Goal: Task Accomplishment & Management: Manage account settings

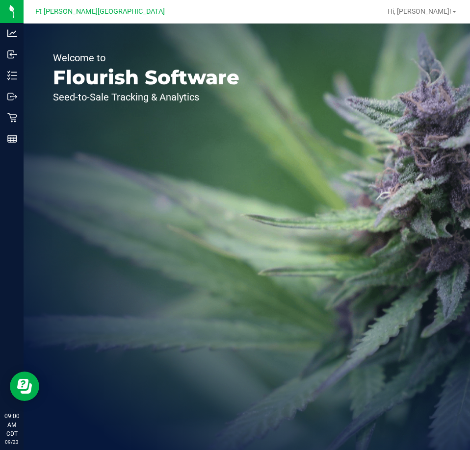
click at [262, 166] on div "Welcome to Flourish Software Seed-to-Sale Tracking & Analytics" at bounding box center [146, 237] width 245 height 426
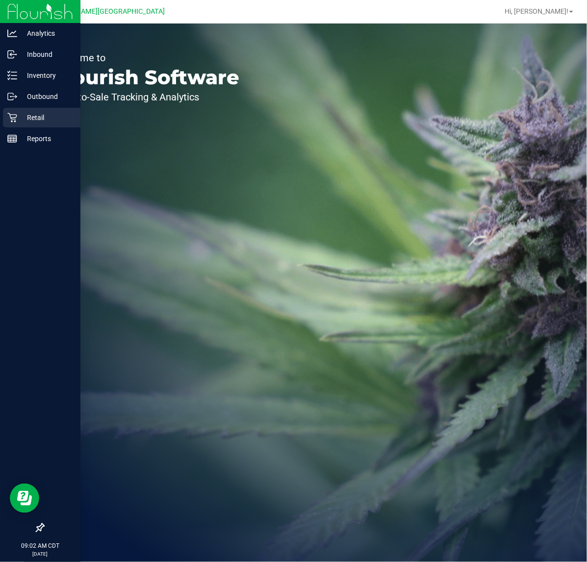
click at [15, 118] on icon at bounding box center [11, 117] width 9 height 9
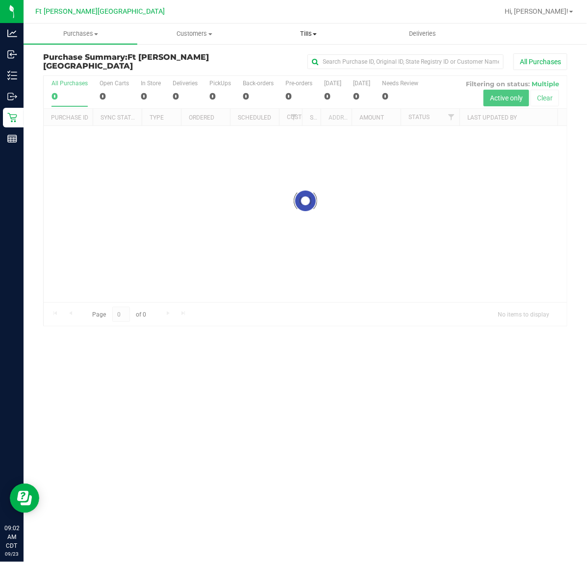
click at [310, 28] on uib-tab-heading "Tills Manage tills Reconcile e-payments" at bounding box center [308, 34] width 113 height 20
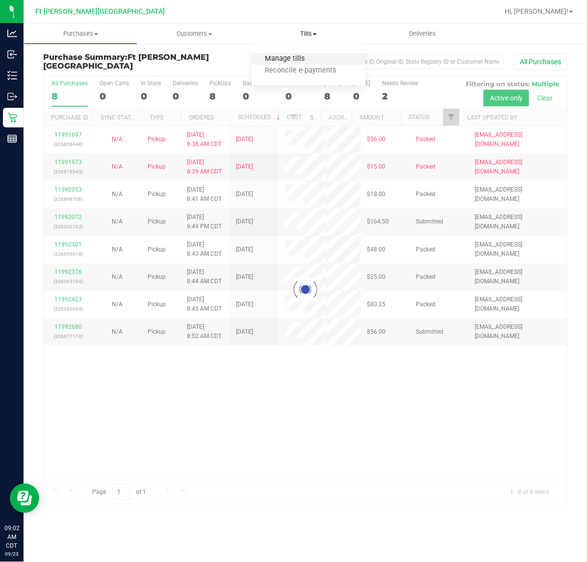
click at [288, 60] on span "Manage tills" at bounding box center [284, 59] width 66 height 8
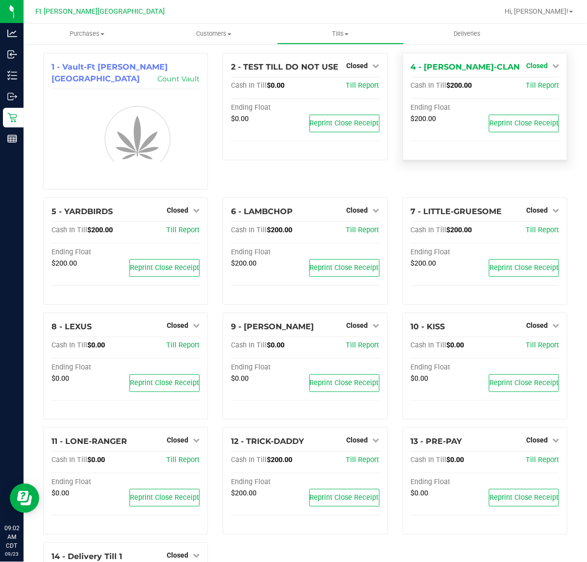
click at [528, 66] on span "Closed" at bounding box center [537, 66] width 22 height 8
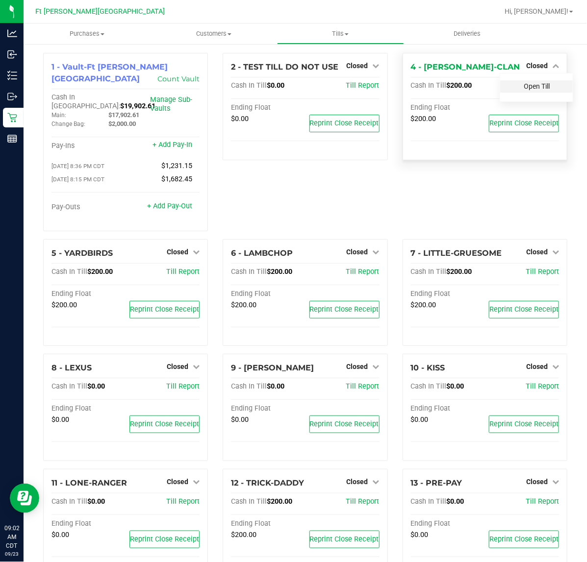
click at [527, 84] on link "Open Till" at bounding box center [536, 86] width 26 height 8
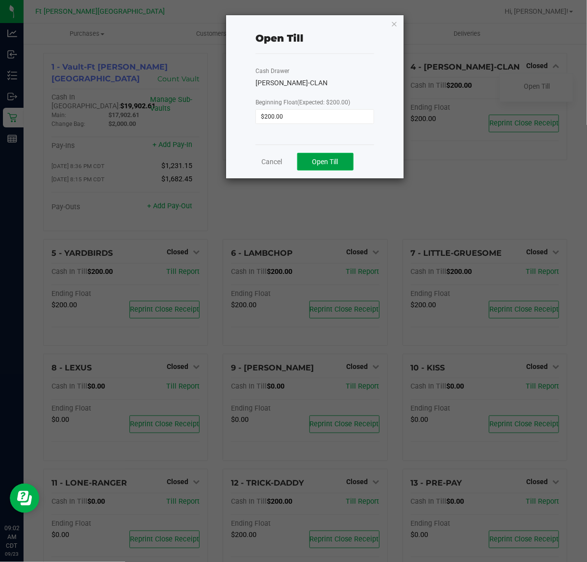
click at [349, 163] on button "Open Till" at bounding box center [325, 162] width 56 height 18
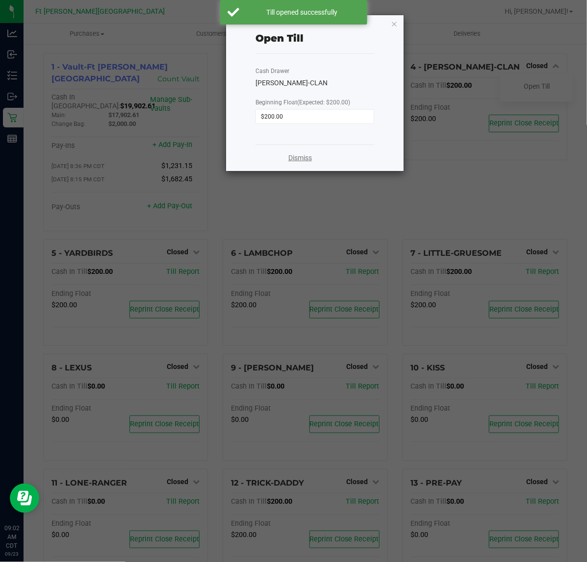
click at [294, 155] on link "Dismiss" at bounding box center [300, 158] width 24 height 10
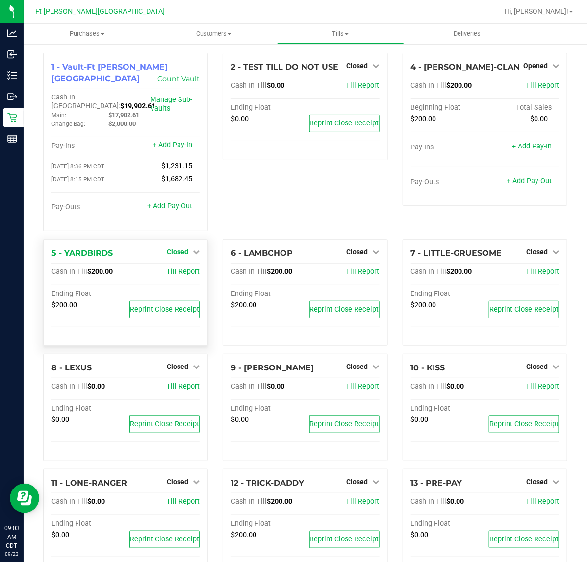
click at [178, 248] on span "Closed" at bounding box center [178, 252] width 22 height 8
click at [175, 268] on link "Open Till" at bounding box center [177, 272] width 26 height 8
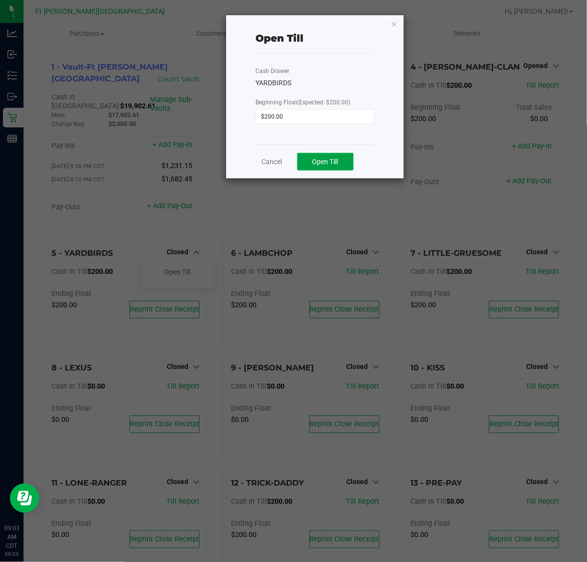
click at [311, 157] on button "Open Till" at bounding box center [325, 162] width 56 height 18
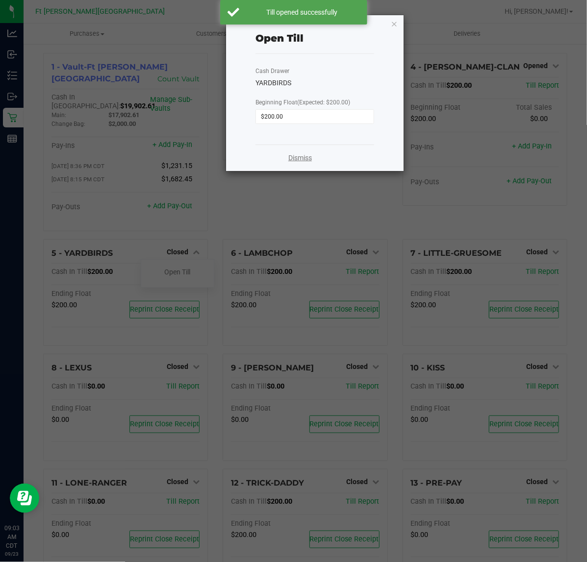
click at [297, 160] on link "Dismiss" at bounding box center [300, 158] width 24 height 10
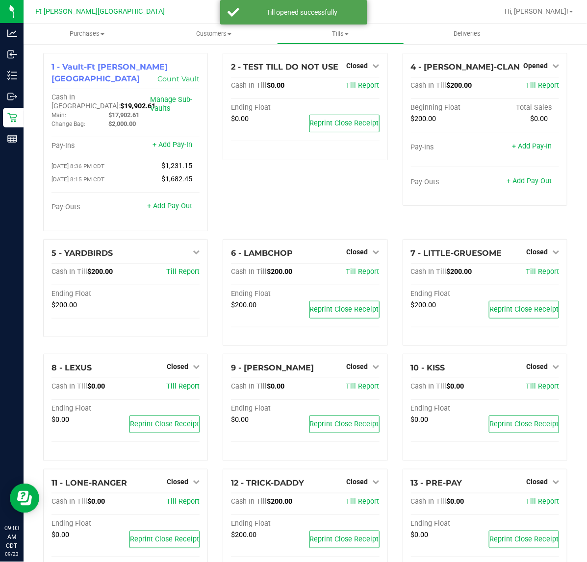
scroll to position [130, 0]
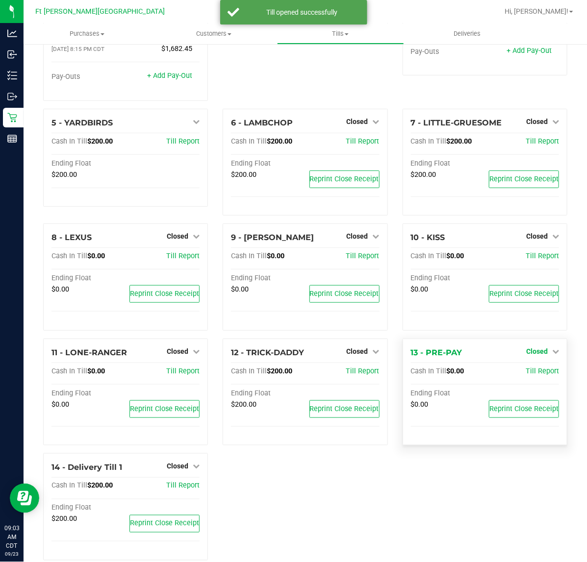
click at [538, 347] on span "Closed" at bounding box center [537, 351] width 22 height 8
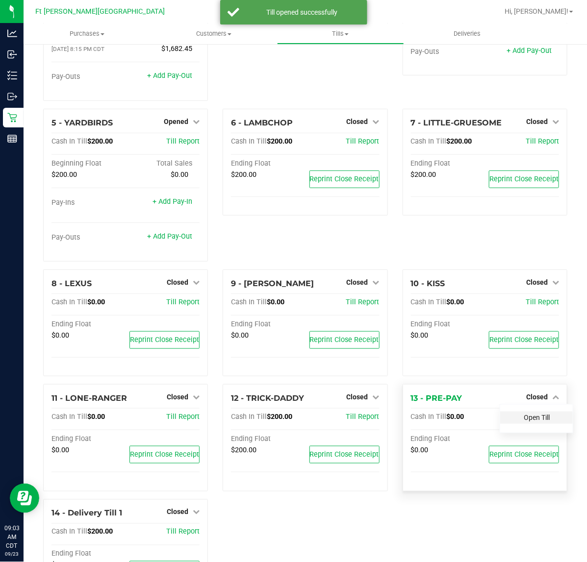
click at [523, 414] on link "Open Till" at bounding box center [536, 418] width 26 height 8
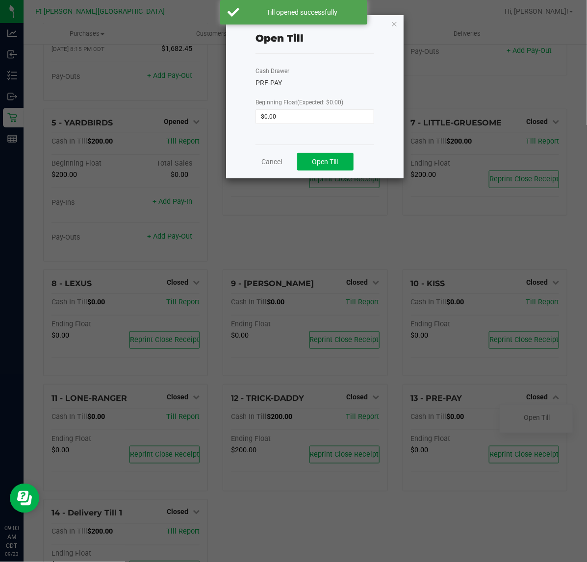
click at [319, 152] on div "Cancel Open Till" at bounding box center [314, 162] width 119 height 34
click at [321, 160] on span "Open Till" at bounding box center [325, 162] width 26 height 8
click at [300, 158] on link "Dismiss" at bounding box center [300, 158] width 24 height 10
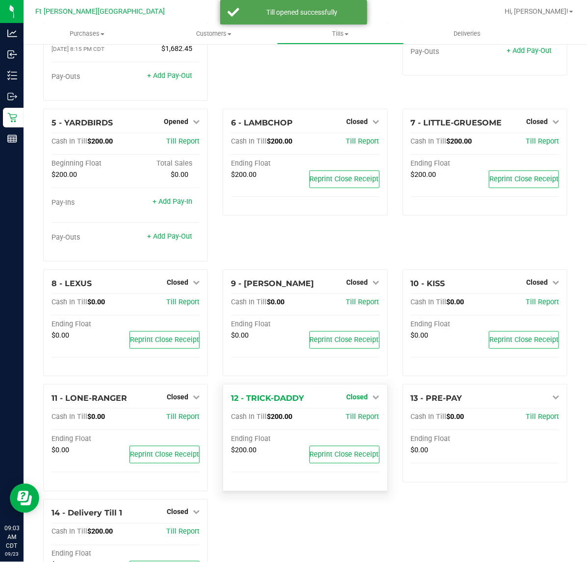
click at [347, 393] on span "Closed" at bounding box center [357, 397] width 22 height 8
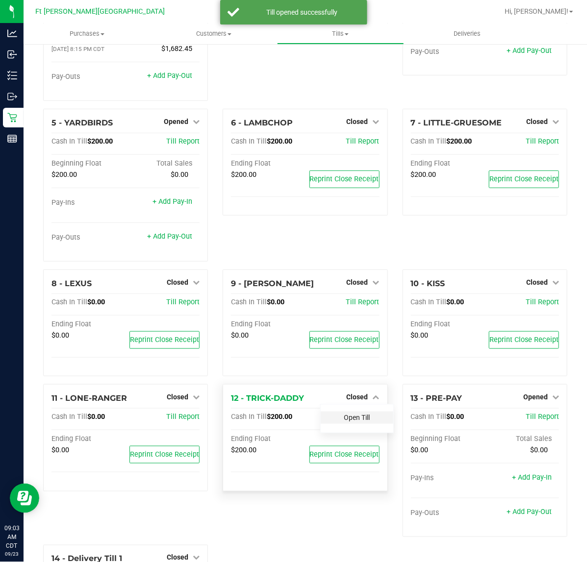
click at [345, 414] on link "Open Till" at bounding box center [357, 418] width 26 height 8
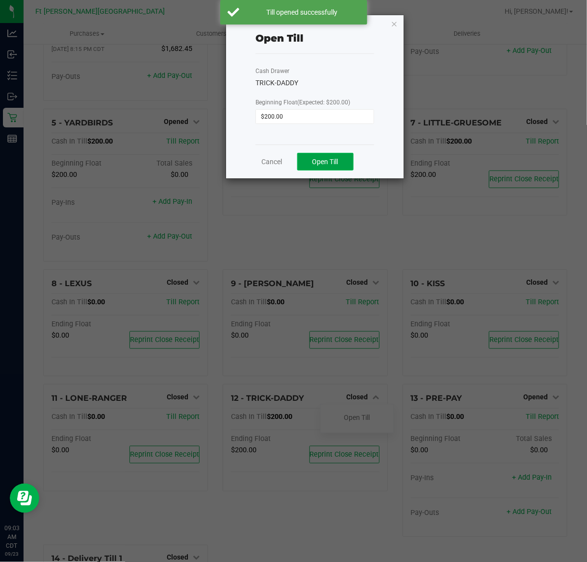
click at [320, 156] on button "Open Till" at bounding box center [325, 162] width 56 height 18
click at [297, 163] on link "Dismiss" at bounding box center [300, 158] width 24 height 10
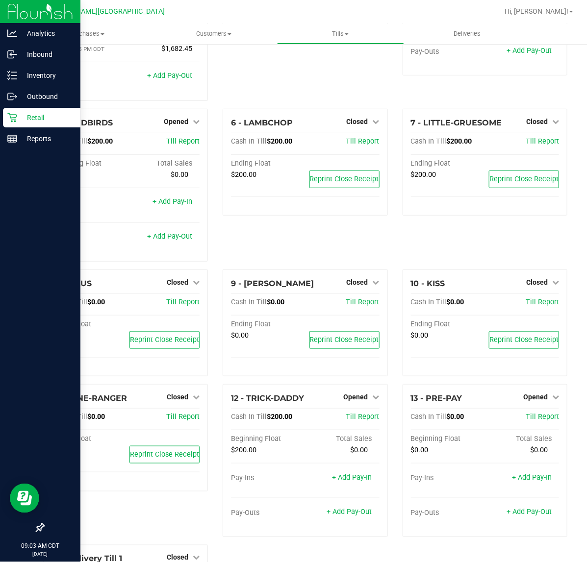
click at [29, 117] on p "Retail" at bounding box center [46, 118] width 59 height 12
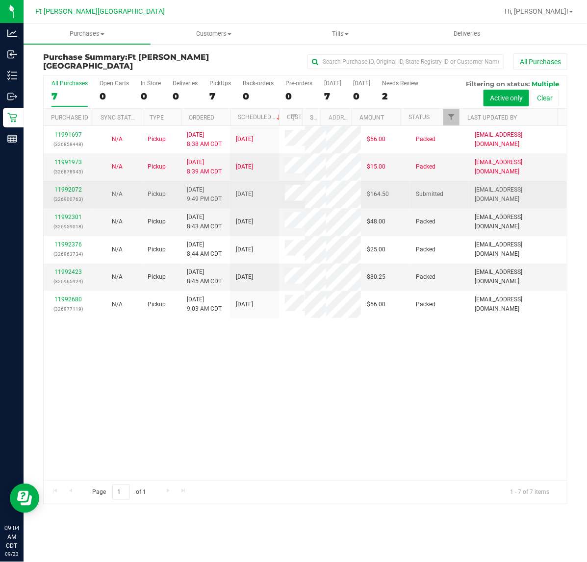
click at [71, 184] on td "11992072 (326900763)" at bounding box center [68, 194] width 49 height 27
click at [72, 188] on link "11992072" at bounding box center [67, 189] width 27 height 7
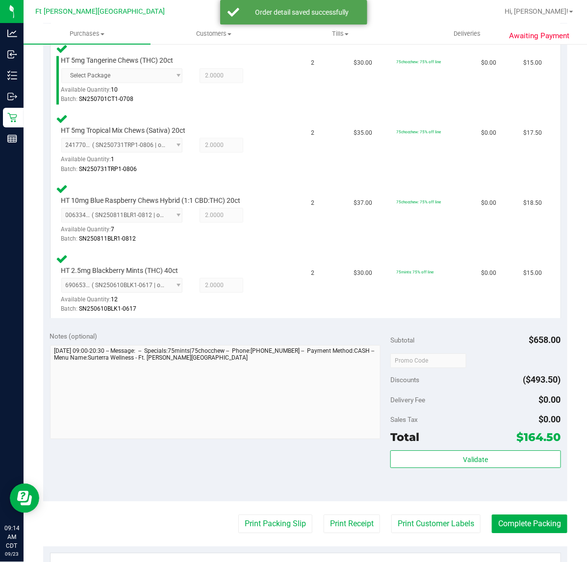
scroll to position [891, 0]
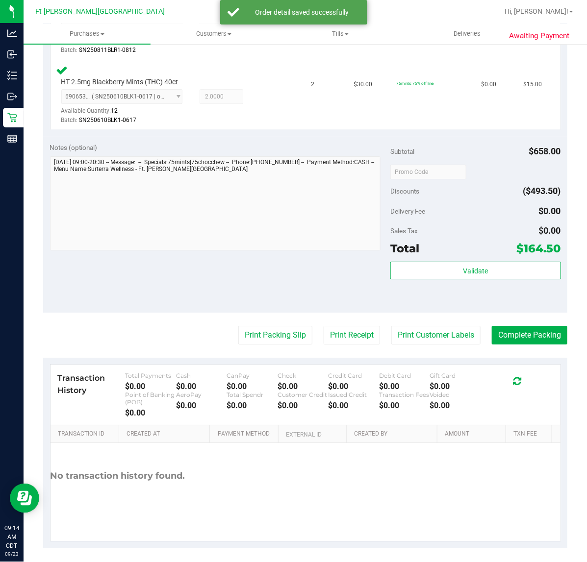
click at [420, 277] on div "Validate" at bounding box center [475, 284] width 170 height 44
click at [419, 271] on button "Validate" at bounding box center [475, 271] width 170 height 18
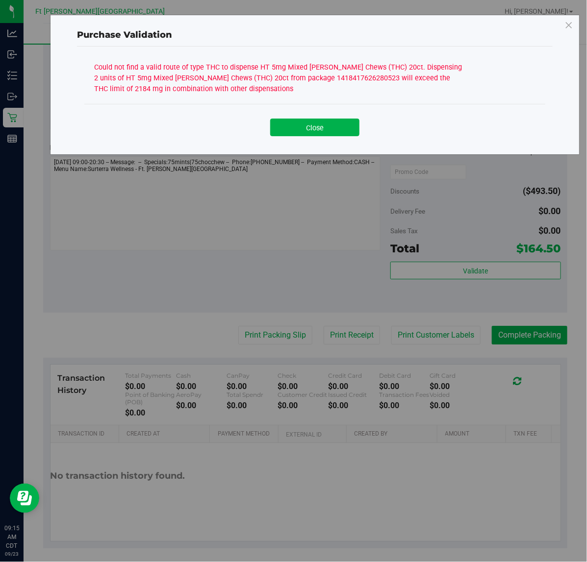
click at [293, 126] on button "Close" at bounding box center [314, 128] width 89 height 18
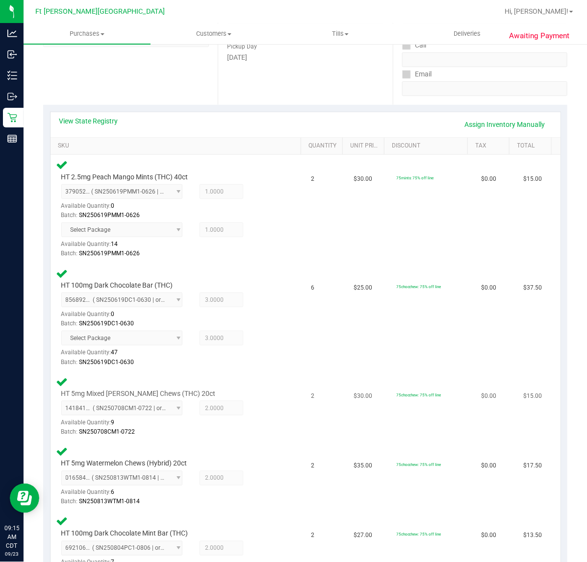
scroll to position [156, 0]
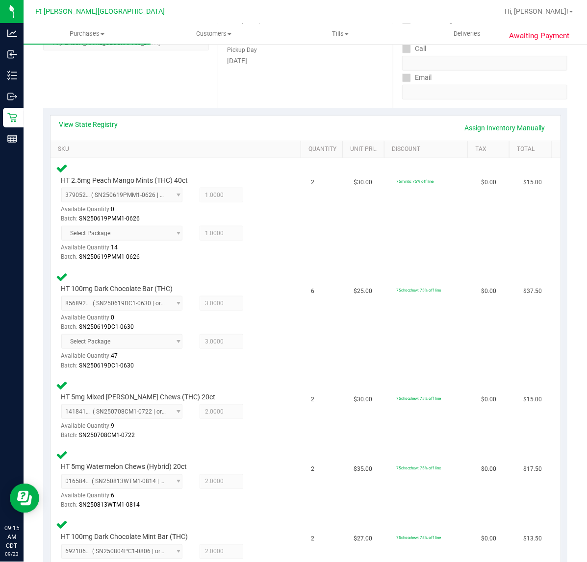
click at [95, 129] on div "View State Registry Assign Inventory Manually" at bounding box center [305, 128] width 492 height 17
click at [96, 121] on link "View State Registry" at bounding box center [88, 125] width 59 height 10
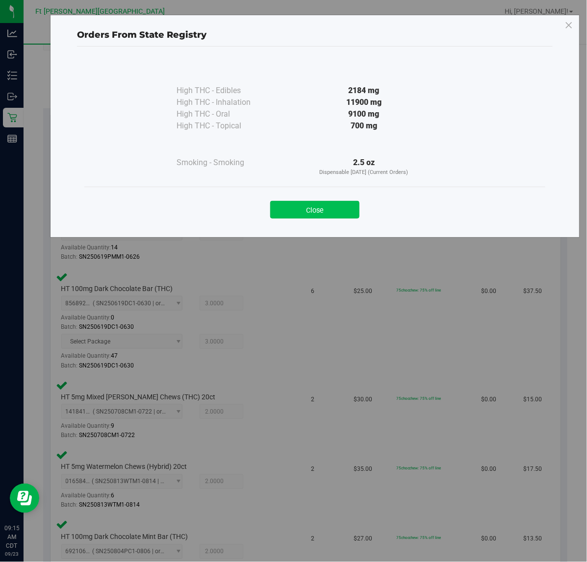
click at [346, 210] on button "Close" at bounding box center [314, 210] width 89 height 18
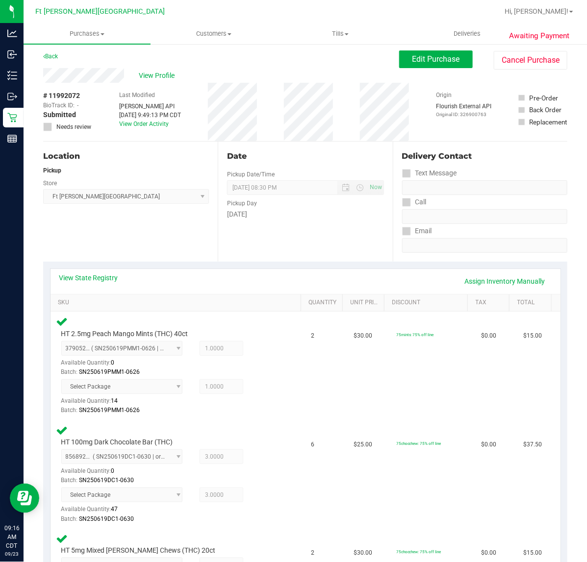
scroll to position [0, 0]
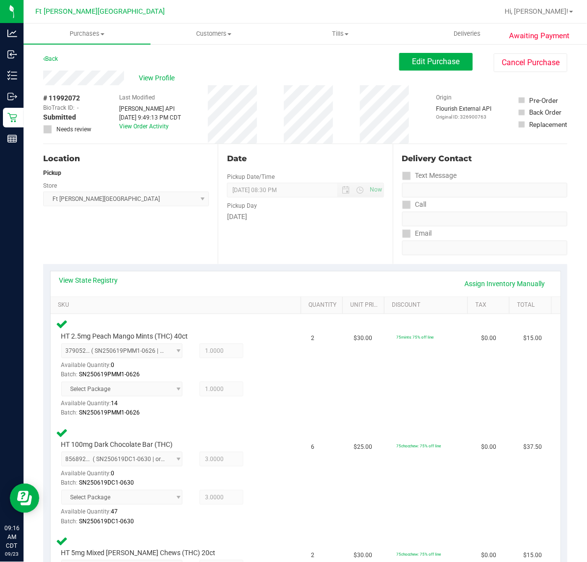
click at [437, 53] on button "Edit Purchase" at bounding box center [436, 62] width 74 height 18
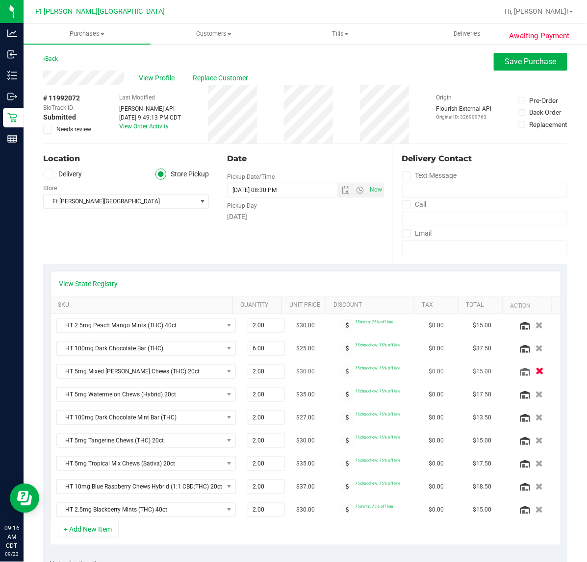
click at [535, 374] on icon "button" at bounding box center [539, 371] width 8 height 7
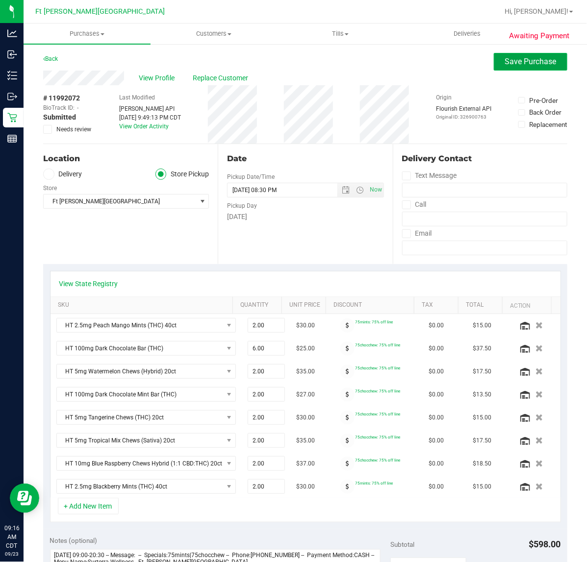
click at [506, 69] on button "Save Purchase" at bounding box center [531, 62] width 74 height 18
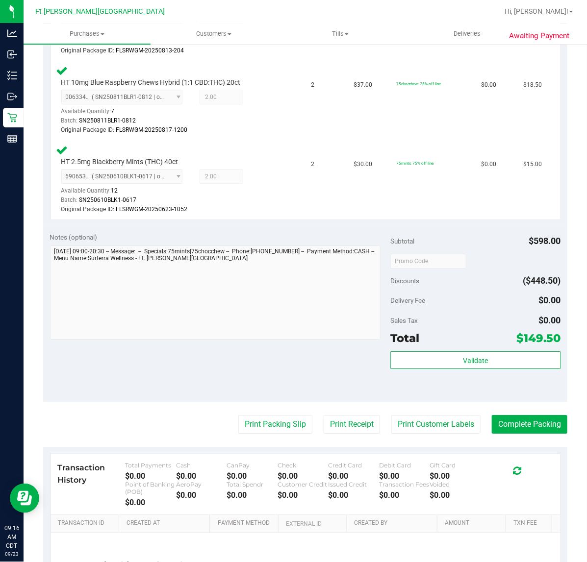
scroll to position [858, 0]
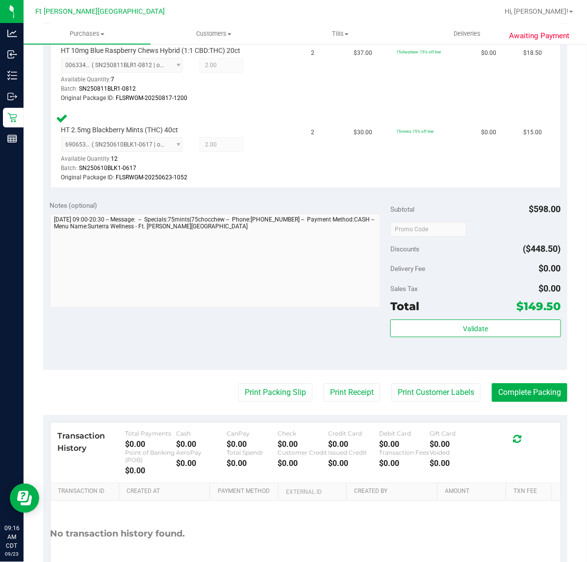
click at [445, 334] on div "Validate" at bounding box center [475, 329] width 170 height 19
click at [447, 331] on button "Validate" at bounding box center [475, 329] width 170 height 18
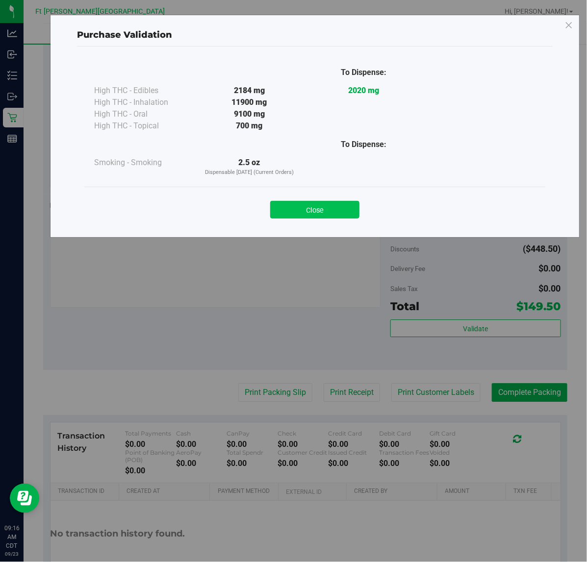
click at [311, 217] on button "Close" at bounding box center [314, 210] width 89 height 18
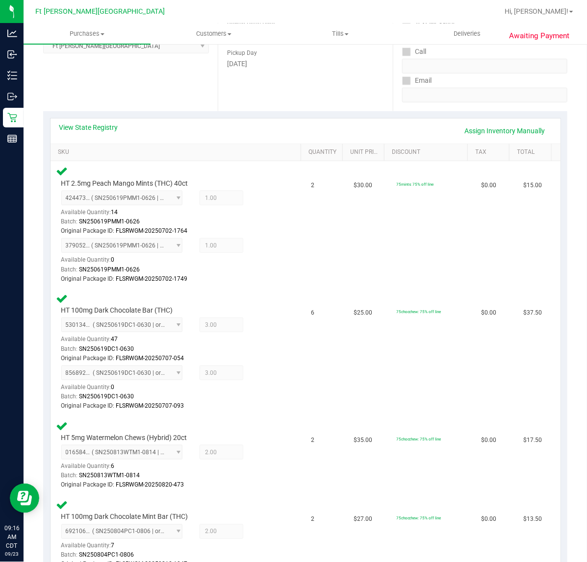
scroll to position [0, 0]
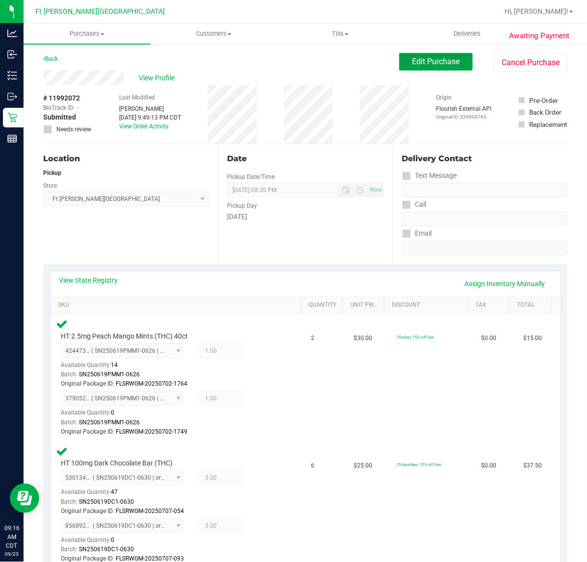
click at [430, 61] on span "Edit Purchase" at bounding box center [436, 61] width 48 height 9
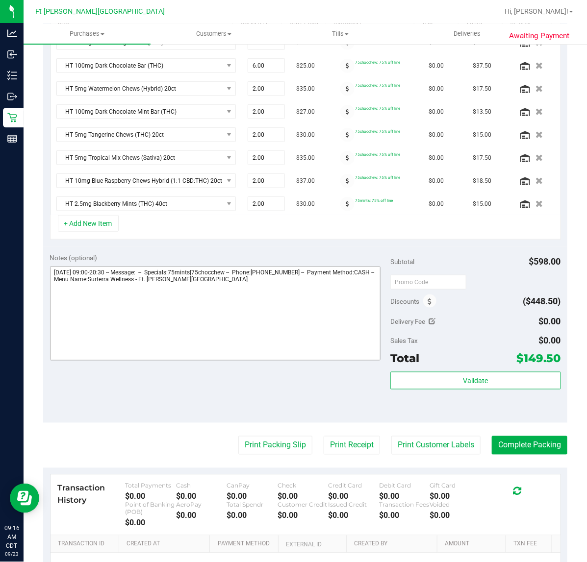
scroll to position [306, 0]
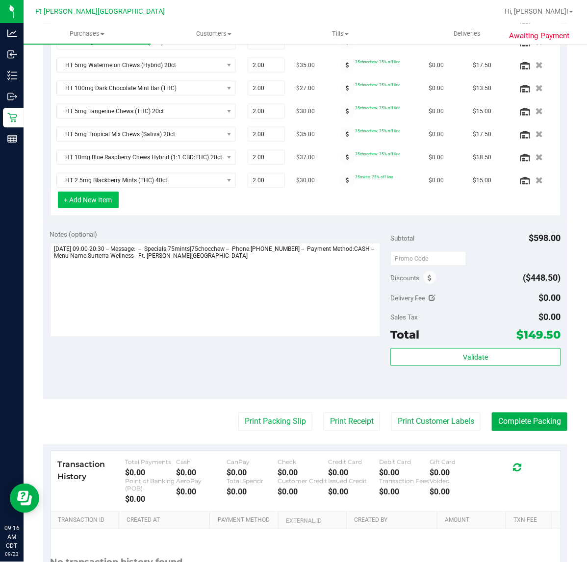
click at [86, 199] on button "+ Add New Item" at bounding box center [88, 200] width 61 height 17
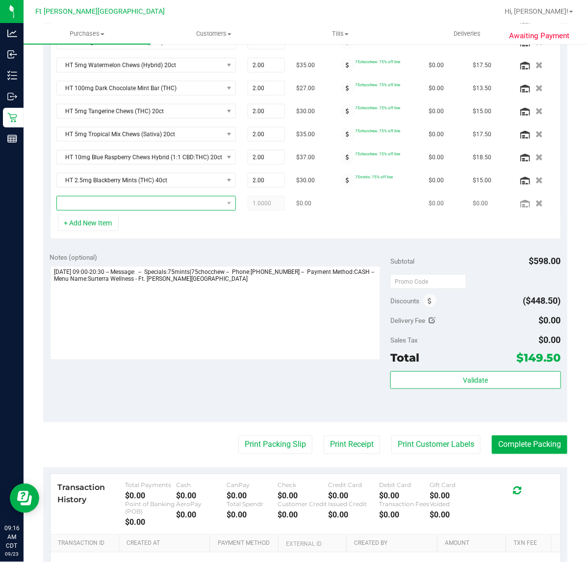
click at [118, 210] on span "NO DATA FOUND" at bounding box center [140, 204] width 166 height 14
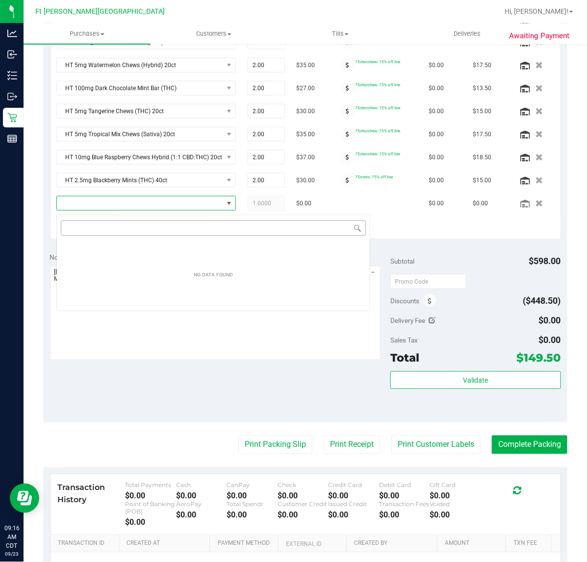
scroll to position [15, 161]
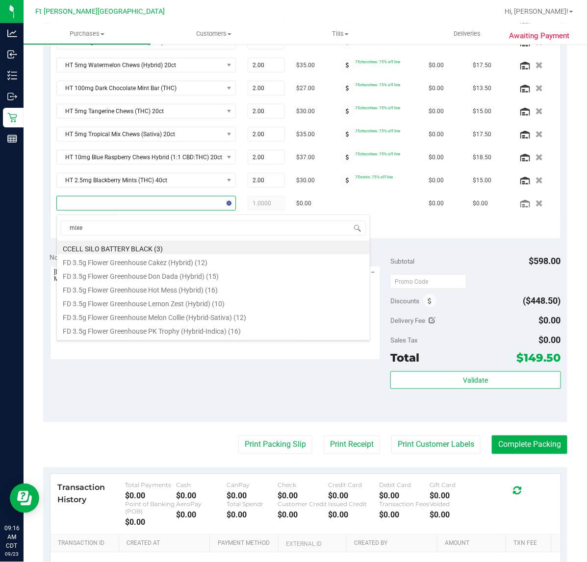
type input "mixed"
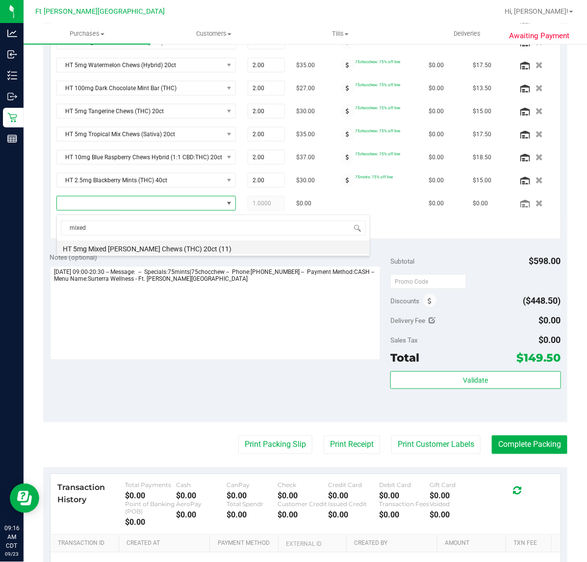
click at [150, 250] on li "HT 5mg Mixed [PERSON_NAME] Chews (THC) 20ct (11)" at bounding box center [213, 248] width 313 height 14
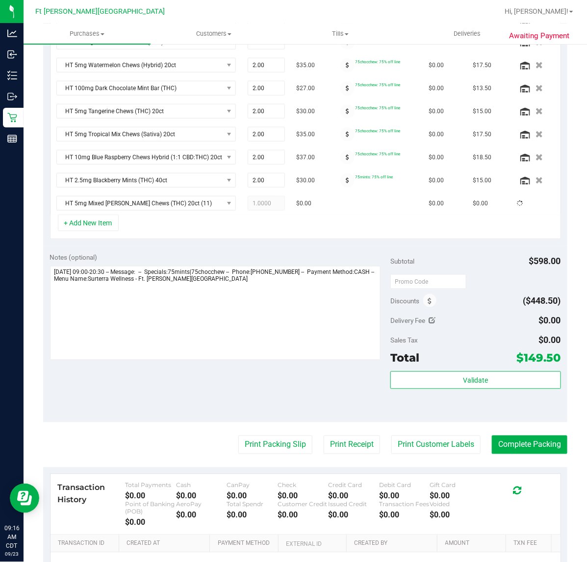
click at [197, 256] on div "Notes (optional)" at bounding box center [220, 257] width 341 height 10
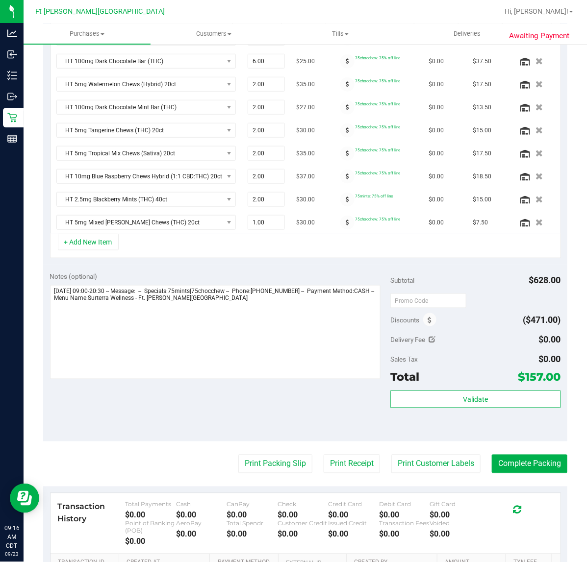
scroll to position [0, 0]
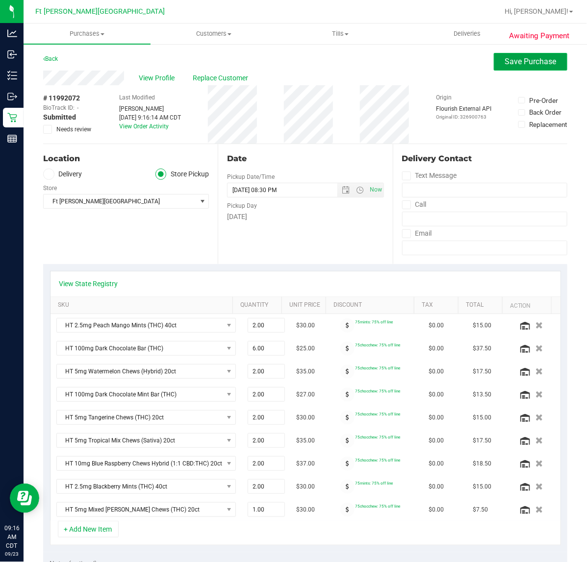
click at [513, 55] on button "Save Purchase" at bounding box center [531, 62] width 74 height 18
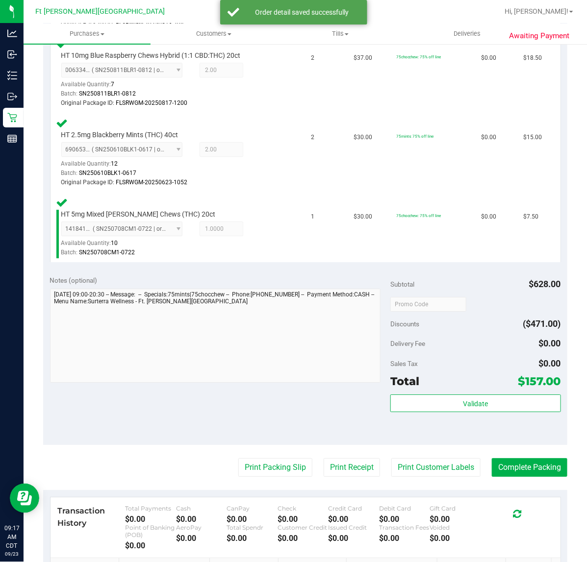
scroll to position [985, 0]
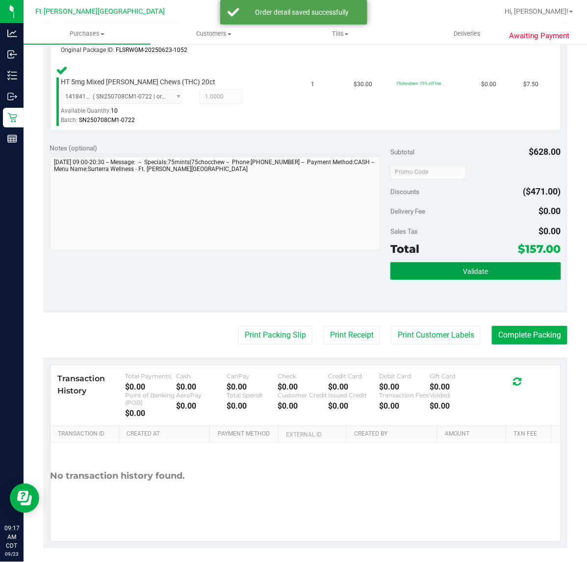
click at [447, 270] on button "Validate" at bounding box center [475, 271] width 170 height 18
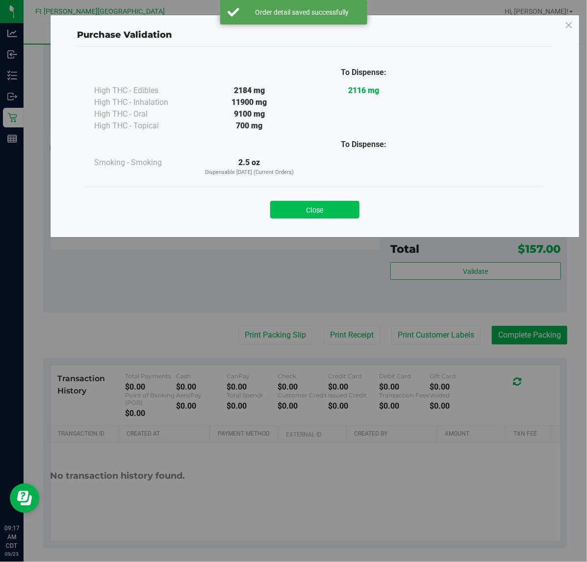
click at [293, 204] on button "Close" at bounding box center [314, 210] width 89 height 18
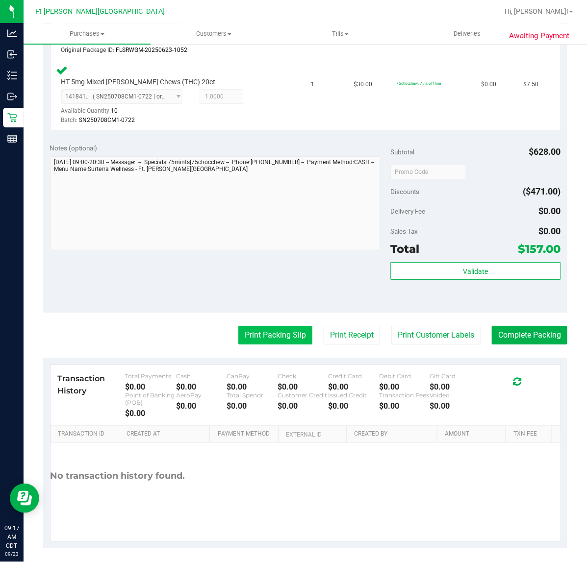
drag, startPoint x: 257, startPoint y: 318, endPoint x: 253, endPoint y: 331, distance: 13.8
click at [253, 331] on button "Print Packing Slip" at bounding box center [275, 335] width 74 height 19
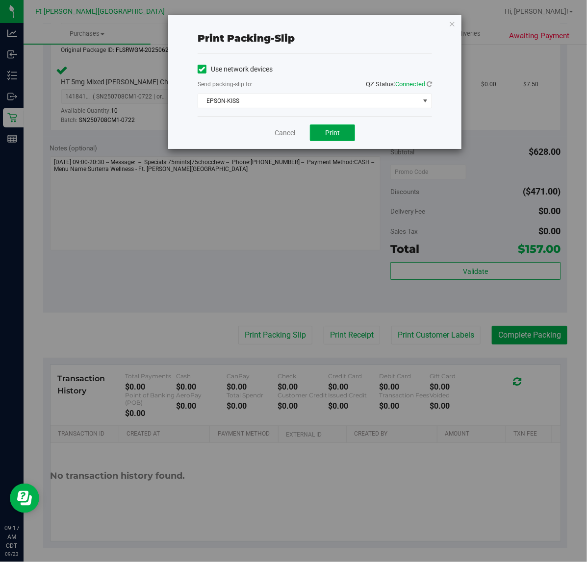
click at [314, 133] on button "Print" at bounding box center [332, 132] width 45 height 17
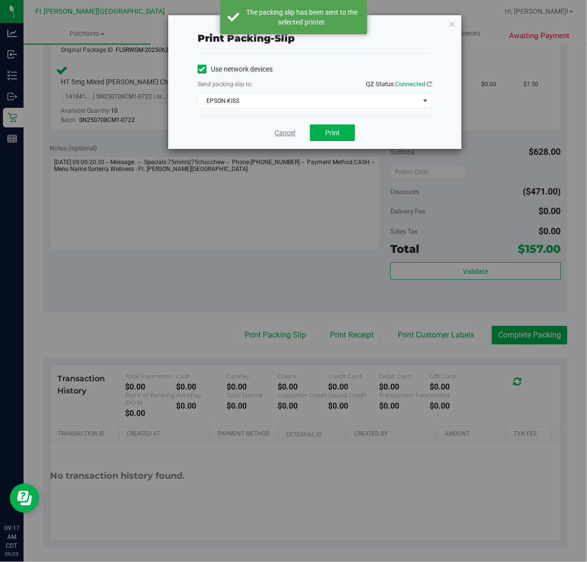
click at [283, 131] on link "Cancel" at bounding box center [284, 133] width 21 height 10
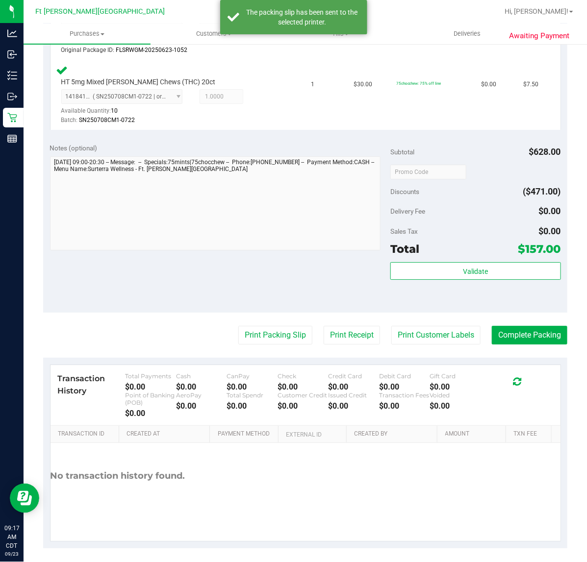
click at [293, 151] on div "Notes (optional)" at bounding box center [220, 198] width 341 height 110
click at [285, 326] on button "Print Packing Slip" at bounding box center [275, 335] width 74 height 19
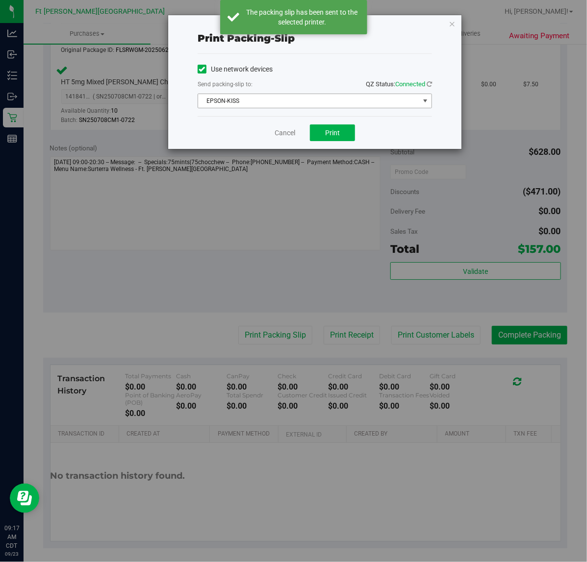
click at [258, 107] on span "EPSON-KISS" at bounding box center [308, 101] width 221 height 14
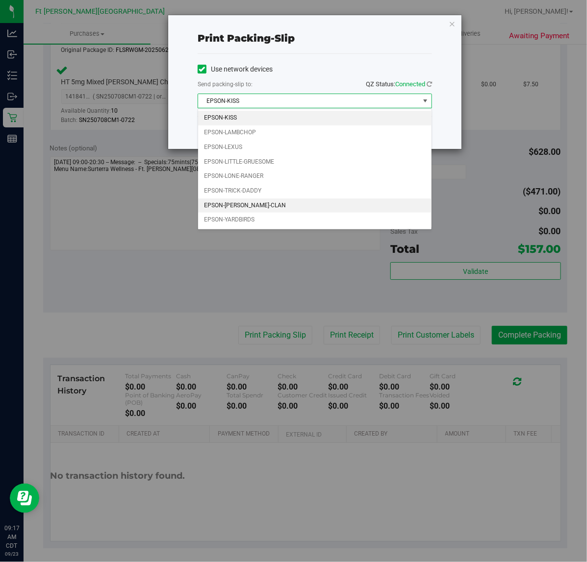
click at [255, 209] on li "EPSON-[PERSON_NAME]-CLAN" at bounding box center [314, 205] width 233 height 15
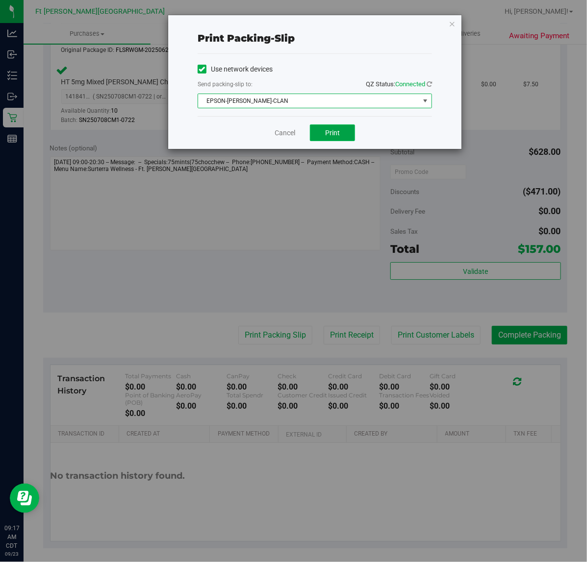
click at [324, 126] on button "Print" at bounding box center [332, 132] width 45 height 17
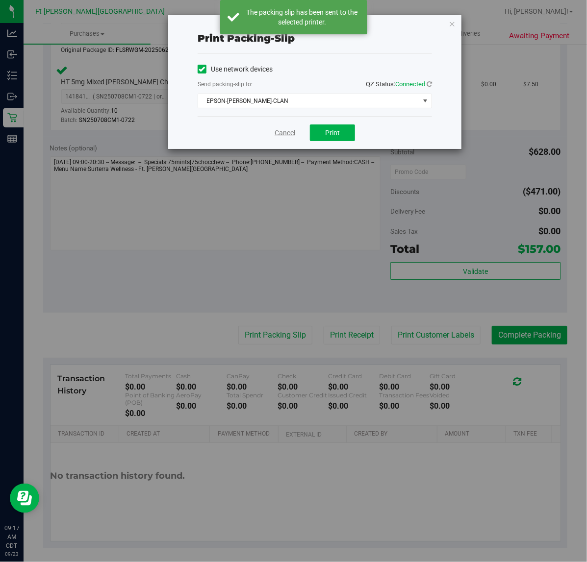
click at [288, 134] on link "Cancel" at bounding box center [284, 133] width 21 height 10
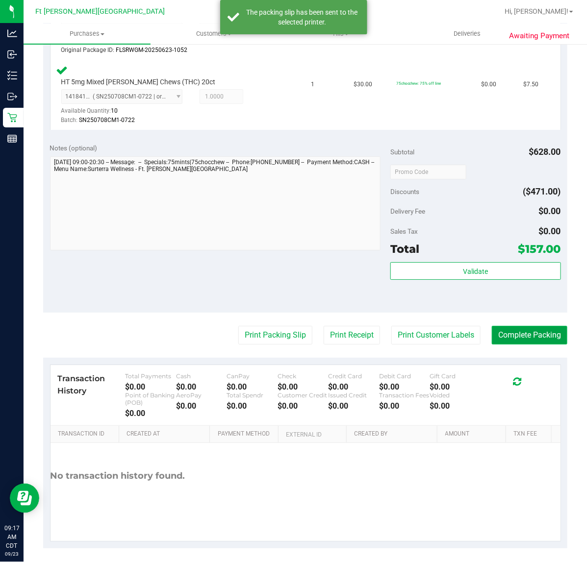
click at [496, 327] on button "Complete Packing" at bounding box center [529, 335] width 75 height 19
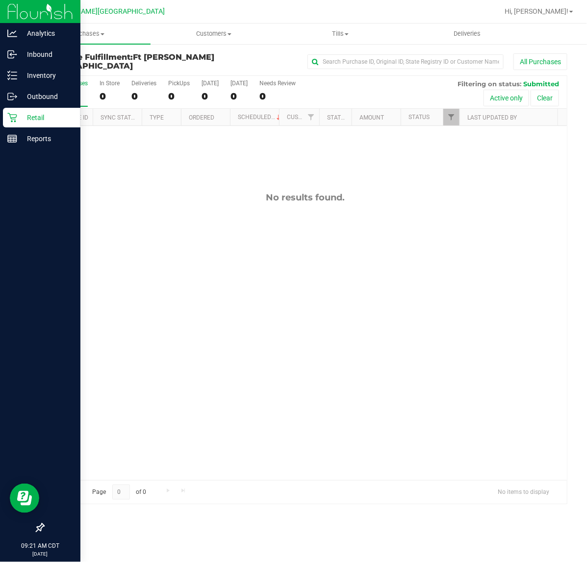
click at [17, 119] on p "Retail" at bounding box center [46, 118] width 59 height 12
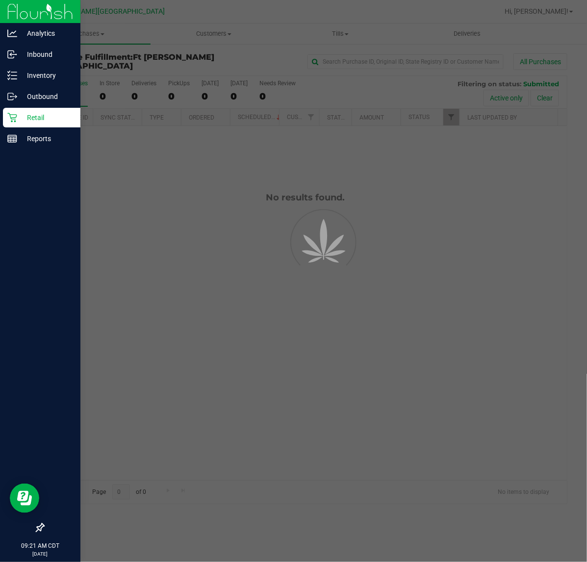
click at [17, 119] on p "Retail" at bounding box center [46, 118] width 59 height 12
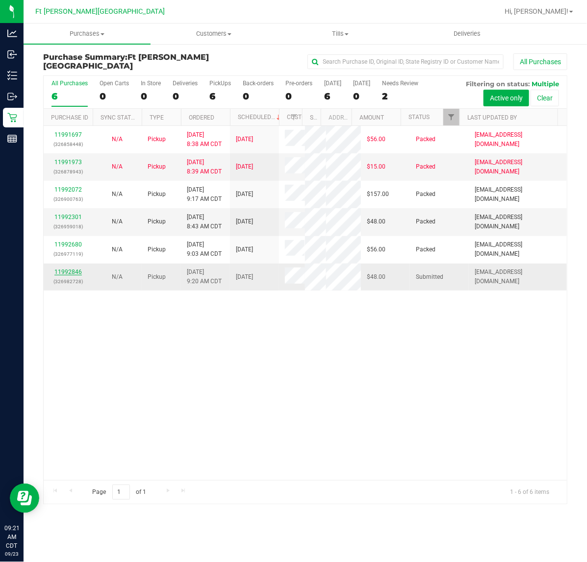
click at [68, 275] on link "11992846" at bounding box center [67, 272] width 27 height 7
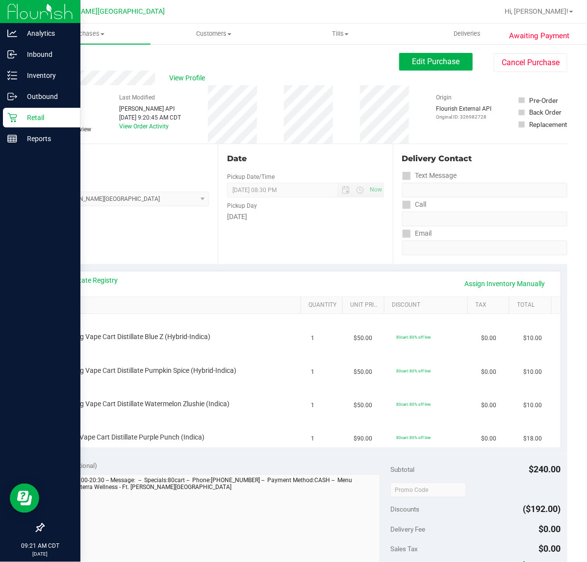
click at [22, 119] on p "Retail" at bounding box center [46, 118] width 59 height 12
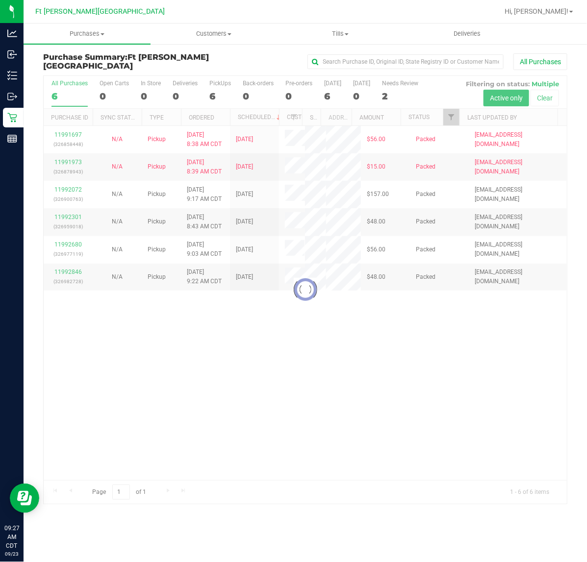
click at [383, 450] on div at bounding box center [305, 290] width 523 height 428
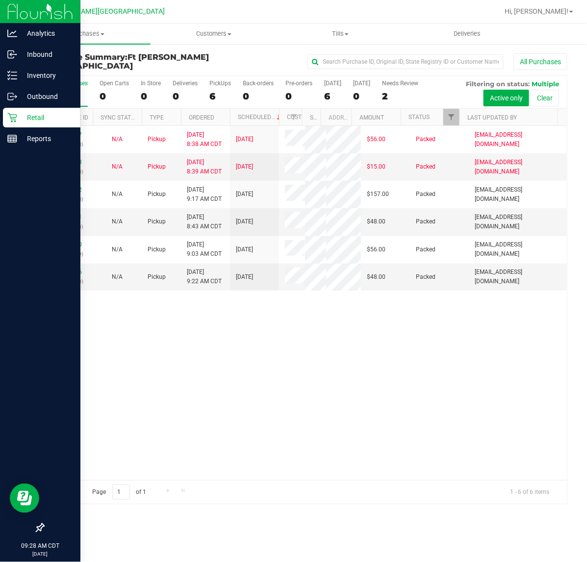
click at [15, 118] on icon at bounding box center [12, 118] width 10 height 10
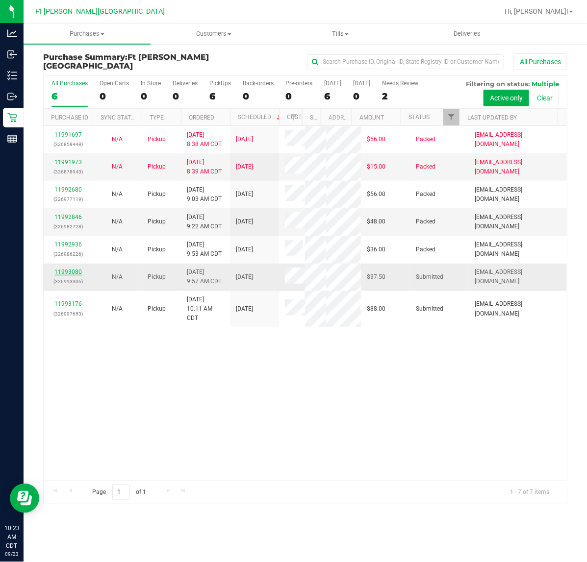
click at [72, 272] on link "11993080" at bounding box center [67, 272] width 27 height 7
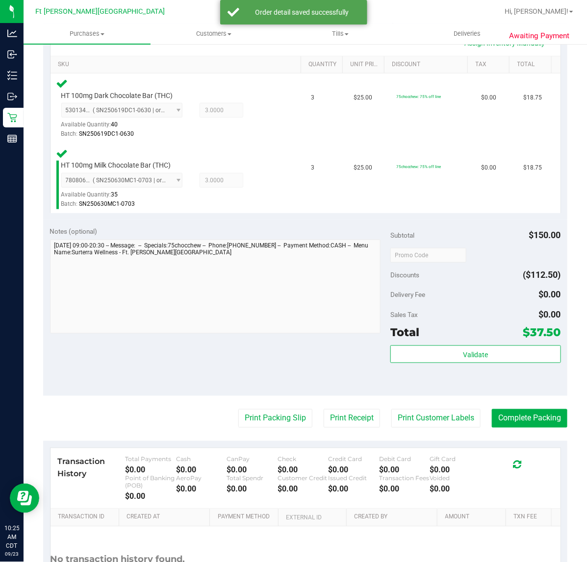
scroll to position [245, 0]
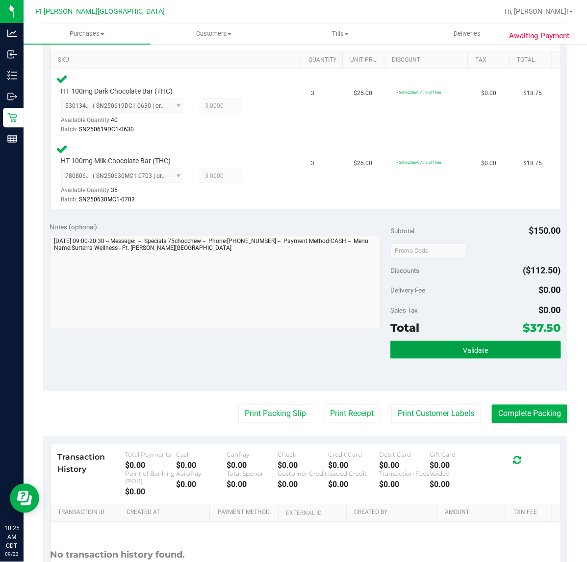
click at [426, 341] on button "Validate" at bounding box center [475, 350] width 170 height 18
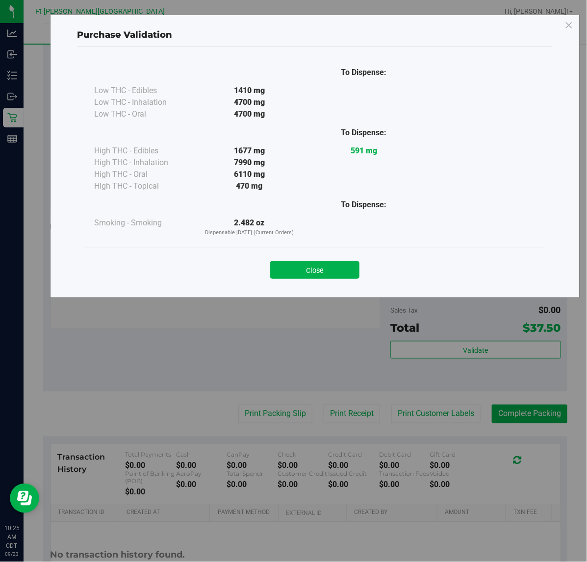
click at [328, 259] on div "Close" at bounding box center [315, 267] width 446 height 25
click at [328, 268] on button "Close" at bounding box center [314, 270] width 89 height 18
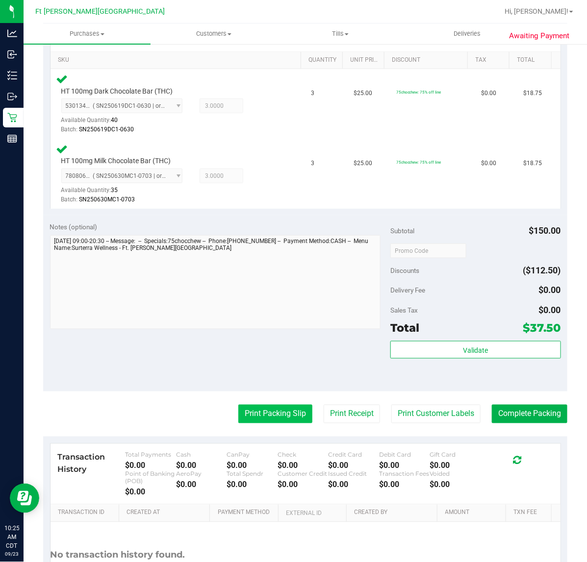
click at [290, 407] on button "Print Packing Slip" at bounding box center [275, 414] width 74 height 19
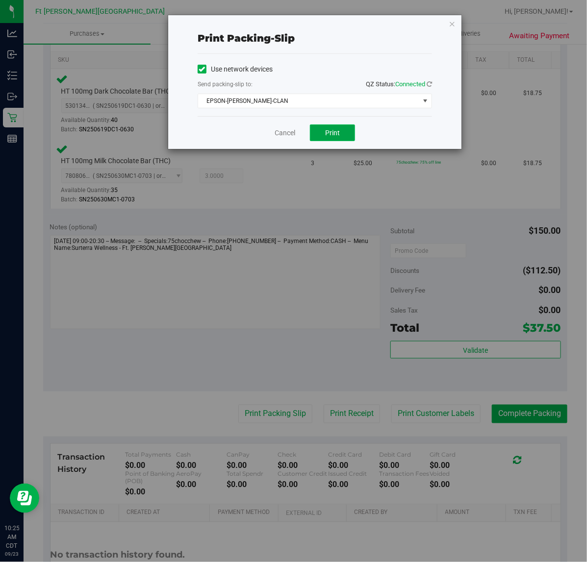
click at [326, 128] on button "Print" at bounding box center [332, 132] width 45 height 17
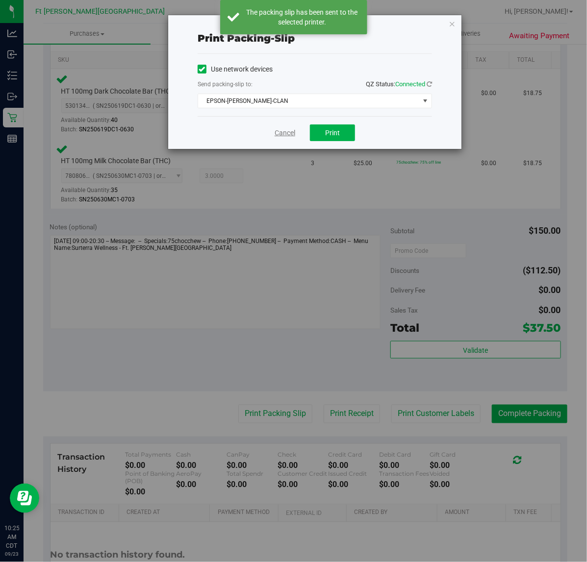
click at [287, 131] on link "Cancel" at bounding box center [284, 133] width 21 height 10
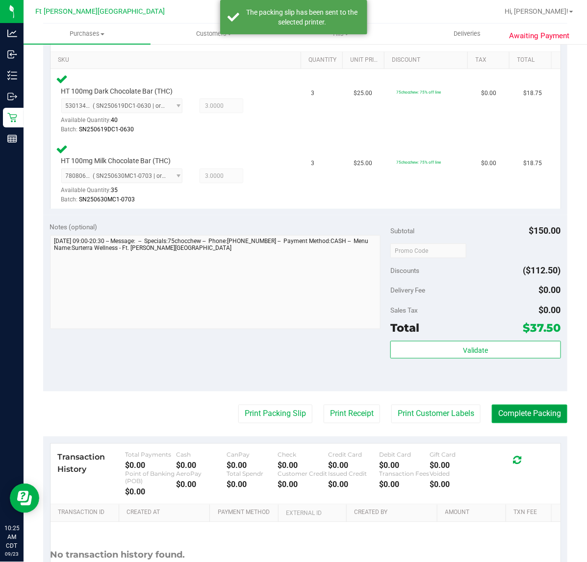
click at [525, 410] on button "Complete Packing" at bounding box center [529, 414] width 75 height 19
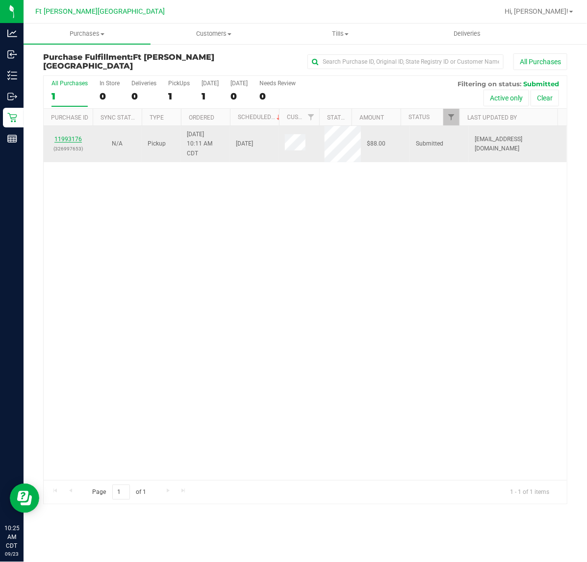
click at [74, 138] on link "11993176" at bounding box center [67, 139] width 27 height 7
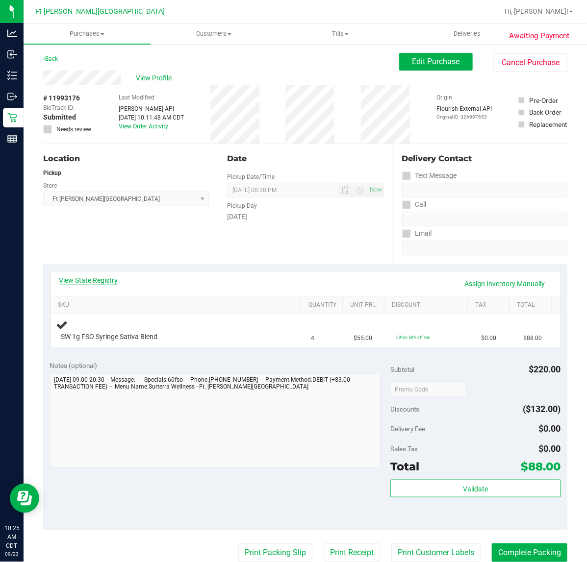
click at [91, 280] on link "View State Registry" at bounding box center [88, 280] width 59 height 10
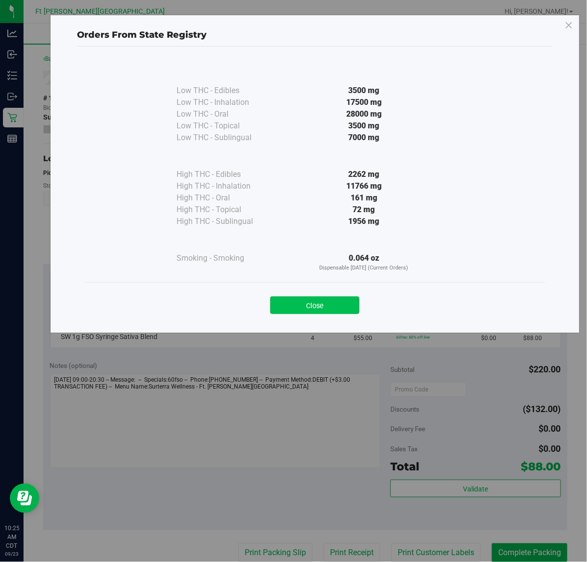
click at [309, 312] on button "Close" at bounding box center [314, 306] width 89 height 18
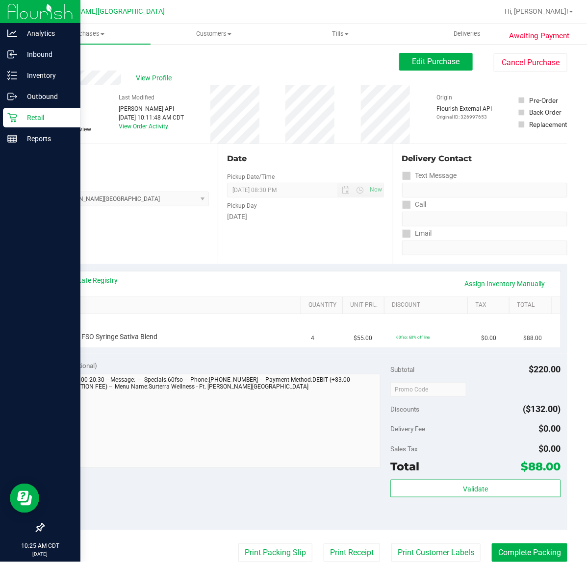
click at [7, 113] on icon at bounding box center [12, 118] width 10 height 10
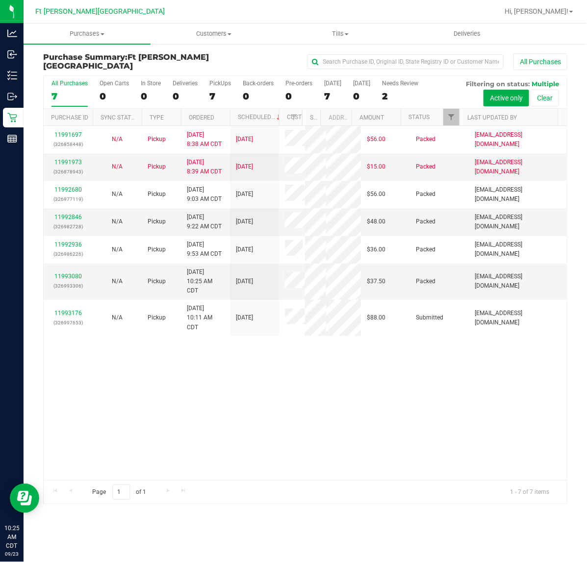
click at [262, 450] on div "11991697 (326858448) N/A Pickup [DATE] 8:38 AM CDT 9/23/2025 $56.00 Packed [EMA…" at bounding box center [305, 303] width 523 height 354
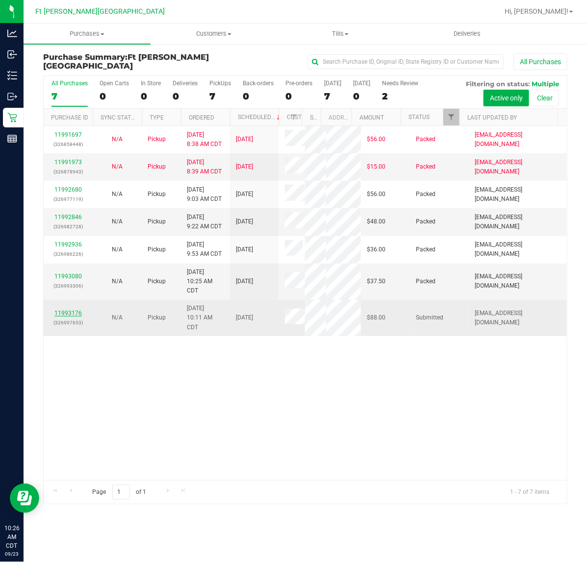
click at [65, 310] on link "11993176" at bounding box center [67, 313] width 27 height 7
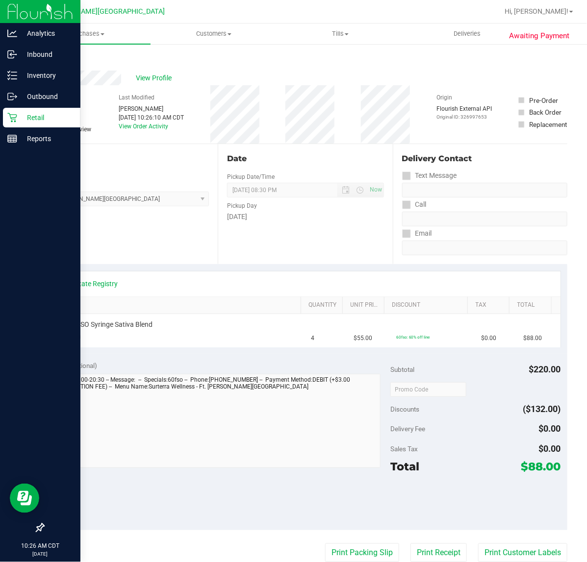
click at [15, 116] on icon at bounding box center [12, 118] width 10 height 10
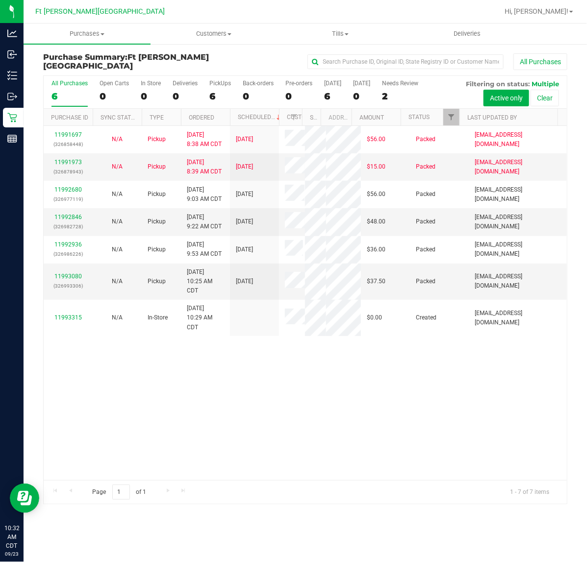
click at [300, 410] on div "11991697 (326858448) N/A Pickup [DATE] 8:38 AM CDT 9/23/2025 $56.00 Packed [EMA…" at bounding box center [305, 303] width 523 height 354
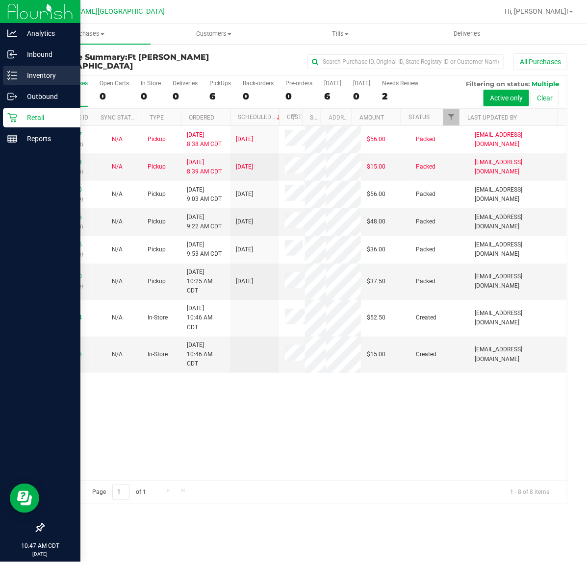
click at [30, 75] on p "Inventory" at bounding box center [46, 76] width 59 height 12
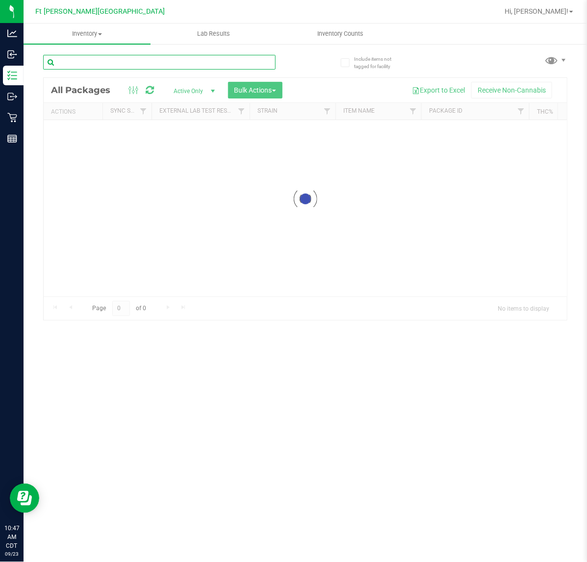
click at [92, 60] on input "text" at bounding box center [159, 62] width 232 height 15
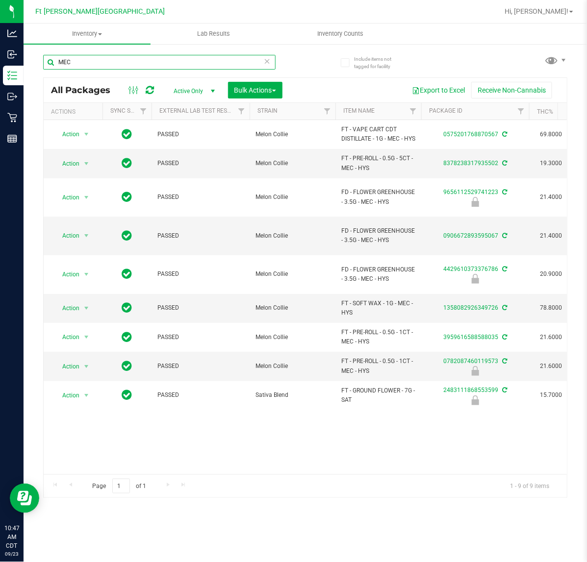
type input "MEC"
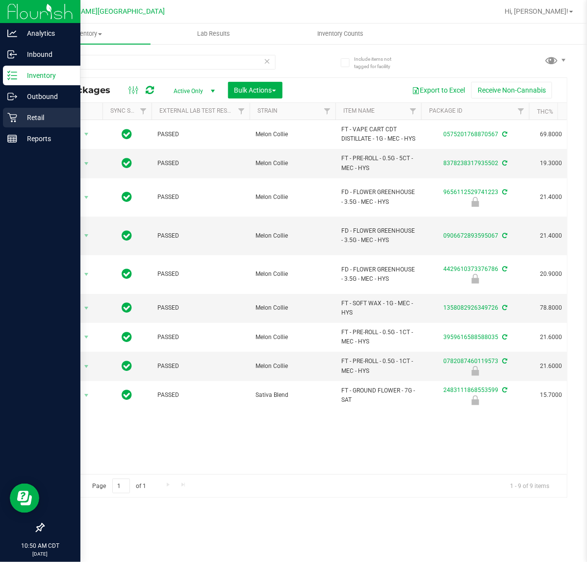
click at [11, 123] on div "Retail" at bounding box center [41, 118] width 77 height 20
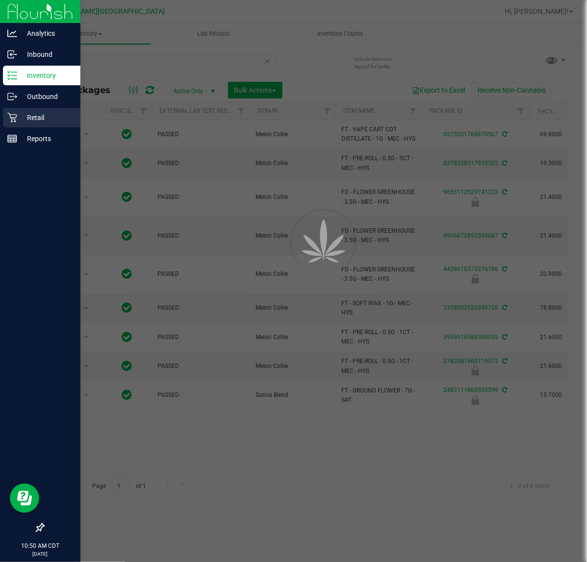
click at [11, 123] on div "Retail" at bounding box center [41, 118] width 77 height 20
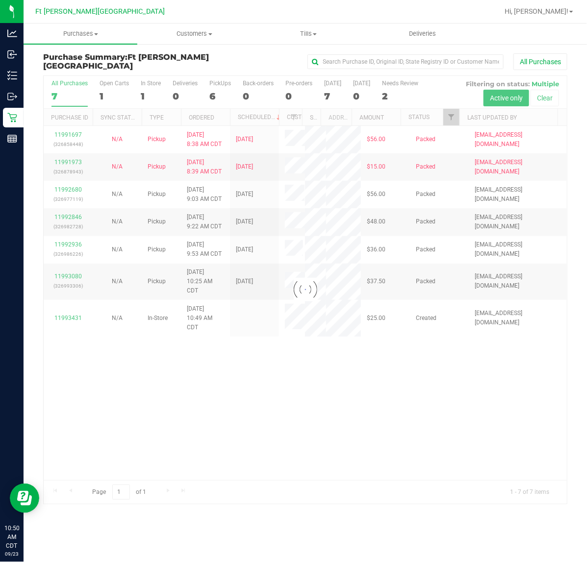
click at [205, 437] on div at bounding box center [305, 290] width 523 height 428
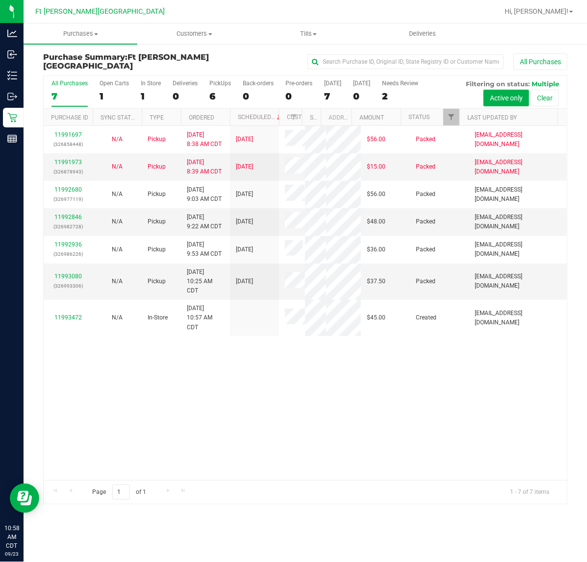
click at [195, 450] on div "11991697 (326858448) N/A Pickup [DATE] 8:38 AM CDT 9/23/2025 $56.00 Packed [EMA…" at bounding box center [305, 303] width 523 height 354
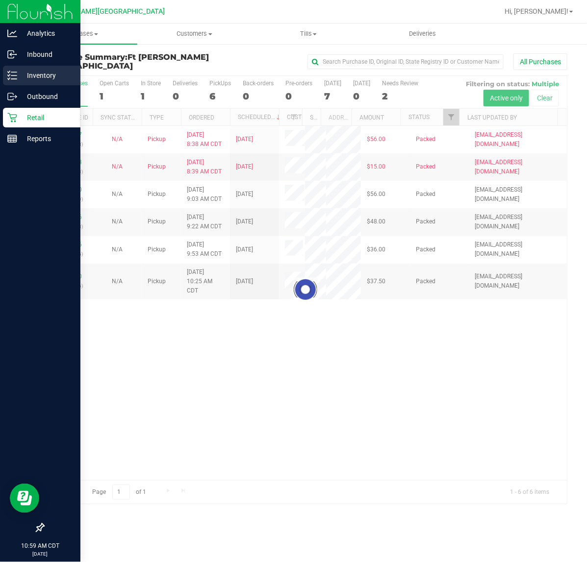
click at [16, 73] on icon at bounding box center [12, 76] width 10 height 10
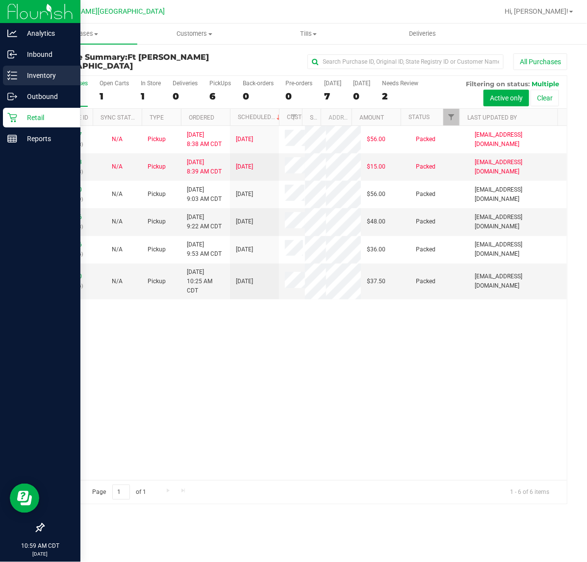
click at [18, 71] on p "Inventory" at bounding box center [46, 76] width 59 height 12
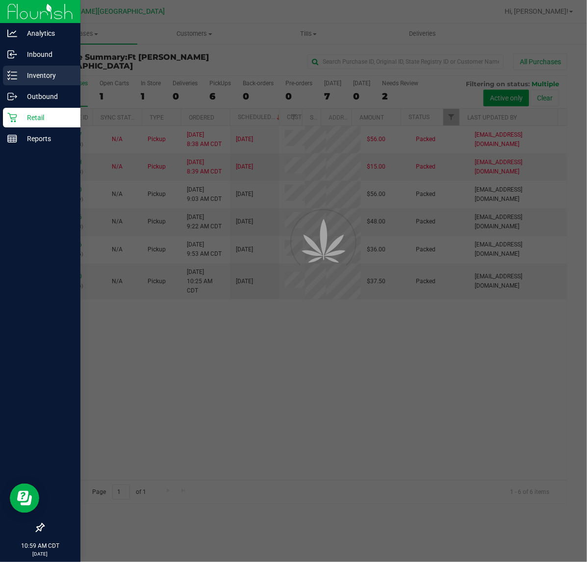
click at [18, 71] on p "Inventory" at bounding box center [46, 76] width 59 height 12
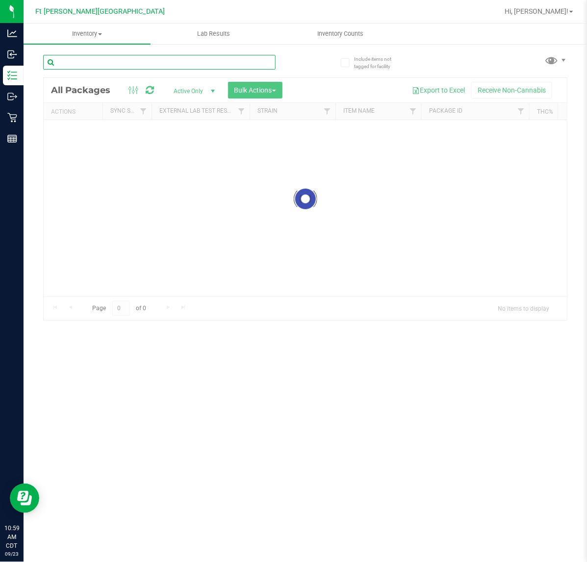
click at [123, 59] on input "text" at bounding box center [159, 62] width 232 height 15
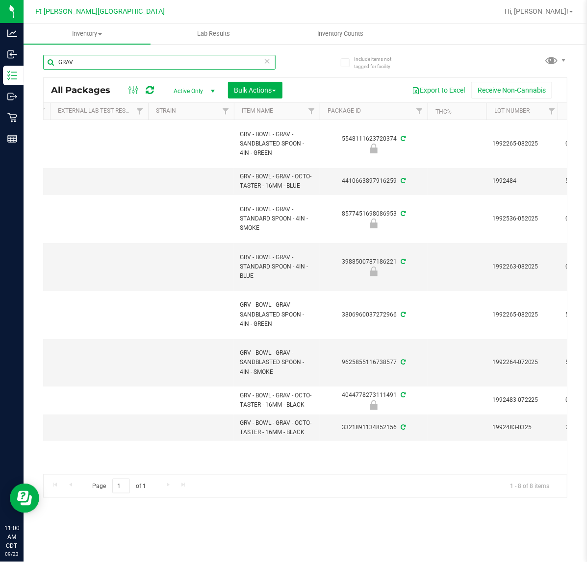
scroll to position [0, 99]
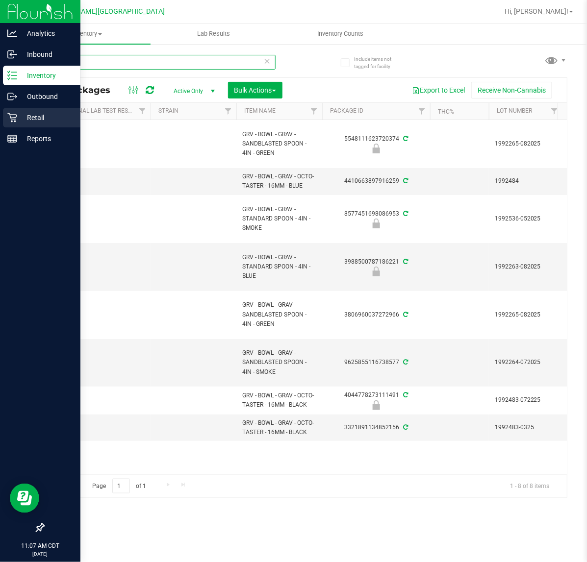
type input "GRAV"
click at [29, 118] on p "Retail" at bounding box center [46, 118] width 59 height 12
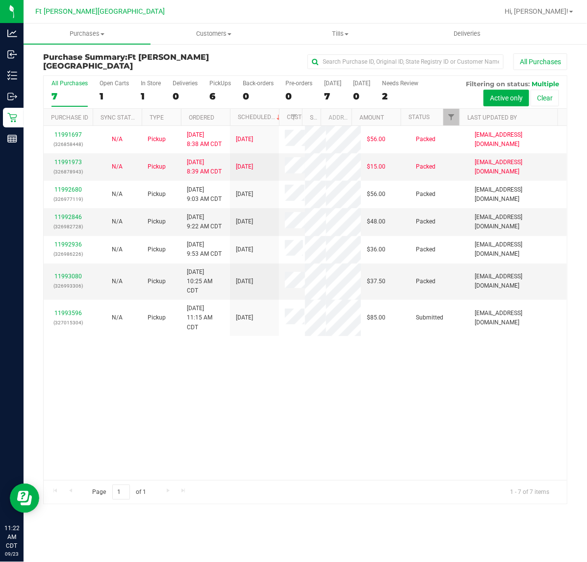
click at [363, 395] on div "11991697 (326858448) N/A Pickup [DATE] 8:38 AM CDT 9/23/2025 $56.00 Packed [EMA…" at bounding box center [305, 303] width 523 height 354
